Goal: Check status

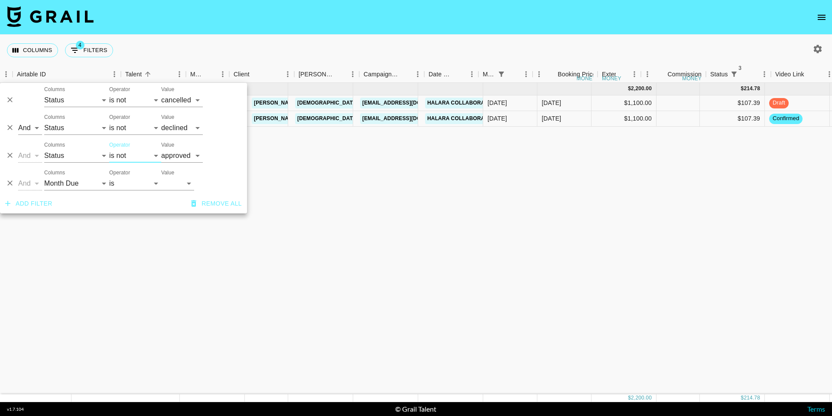
select select "status"
select select "not"
select select "cancelled"
select select "status"
select select "not"
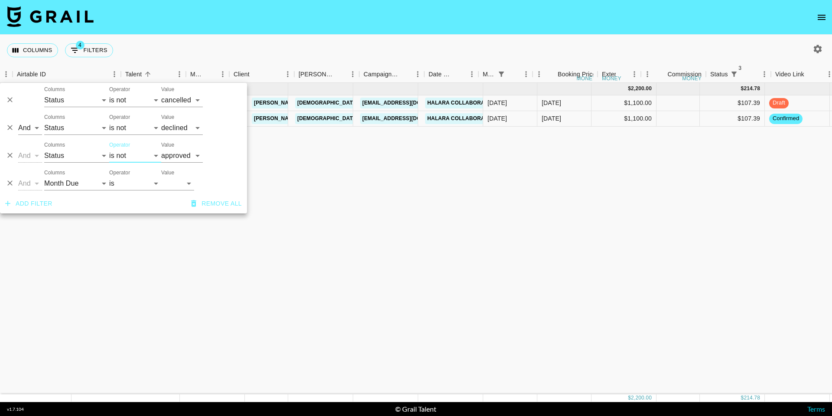
select select "declined"
select select "status"
select select "not"
select select "approved"
select select "monthDue2"
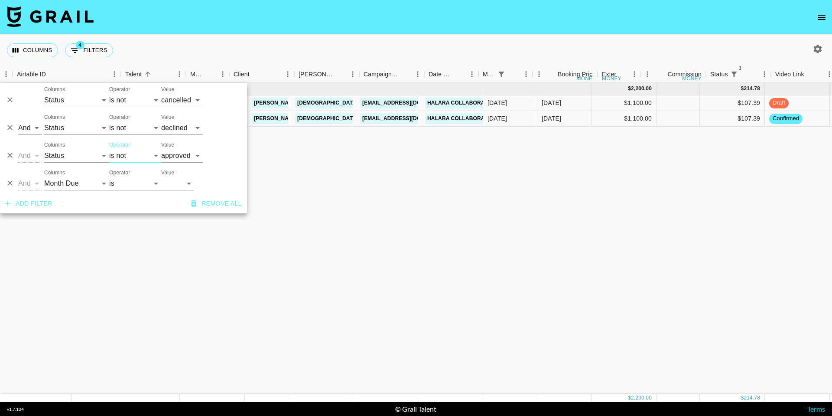
select select "[DATE]"
click at [123, 155] on select "is is not is any of is not any of" at bounding box center [135, 156] width 52 height 14
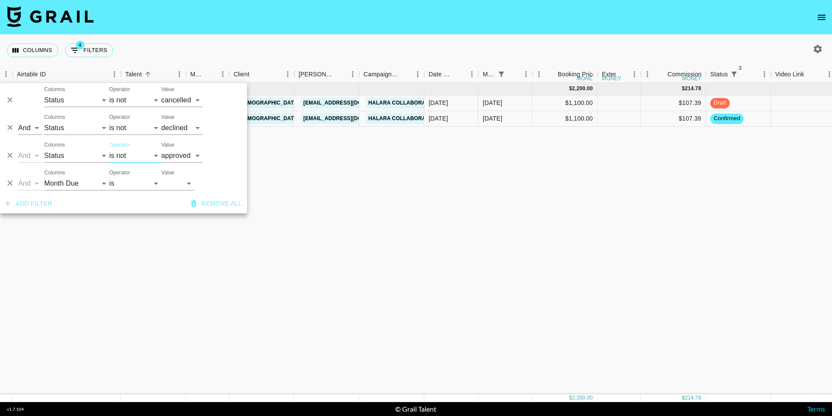
select select "is"
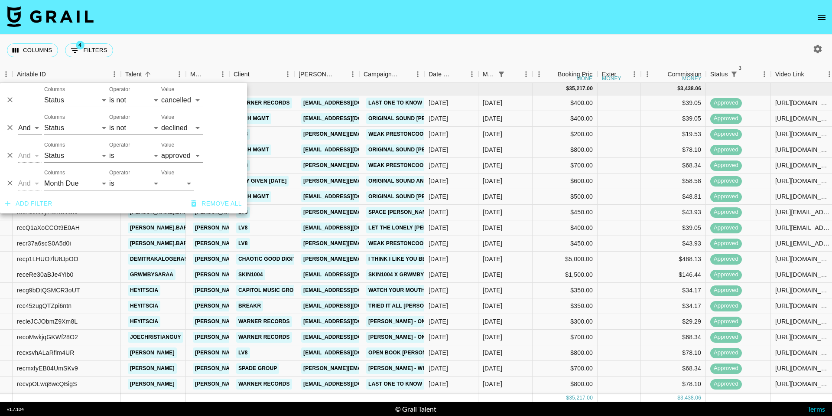
click at [230, 35] on div "Columns 4 Filters + Booking" at bounding box center [416, 50] width 832 height 31
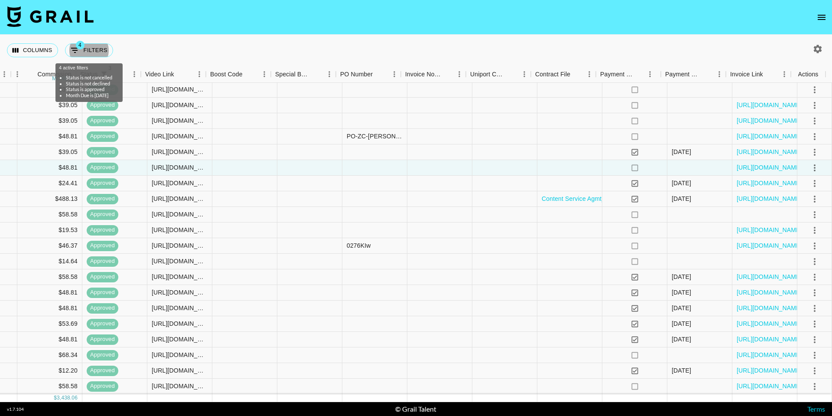
scroll to position [488, 689]
click at [751, 381] on link "[URL][DOMAIN_NAME]" at bounding box center [769, 385] width 65 height 9
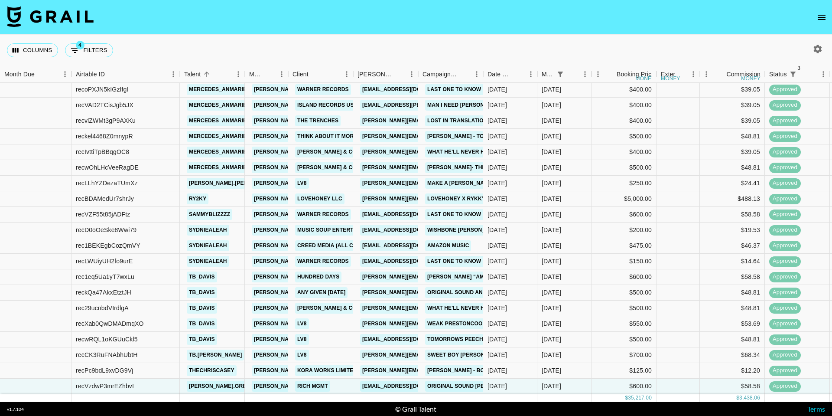
scroll to position [488, 0]
drag, startPoint x: 146, startPoint y: 380, endPoint x: 69, endPoint y: 376, distance: 77.3
click at [69, 378] on div "[URL][DOMAIN_NAME] recVzdwP3mrEZhbvI [PERSON_NAME].greenlee24 [PERSON_NAME][EMA…" at bounding box center [545, 386] width 1090 height 16
copy div "recVzdwP3mrEZhbvI"
drag, startPoint x: 243, startPoint y: 74, endPoint x: 274, endPoint y: 74, distance: 31.2
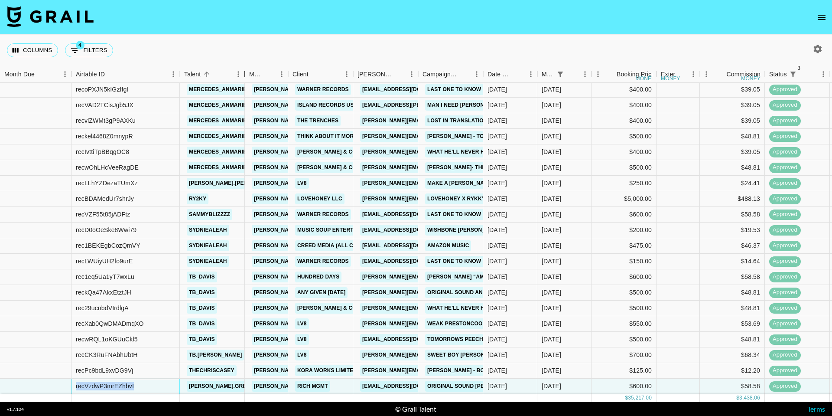
click at [250, 74] on div "Talent" at bounding box center [245, 74] width 10 height 17
